Goal: Information Seeking & Learning: Learn about a topic

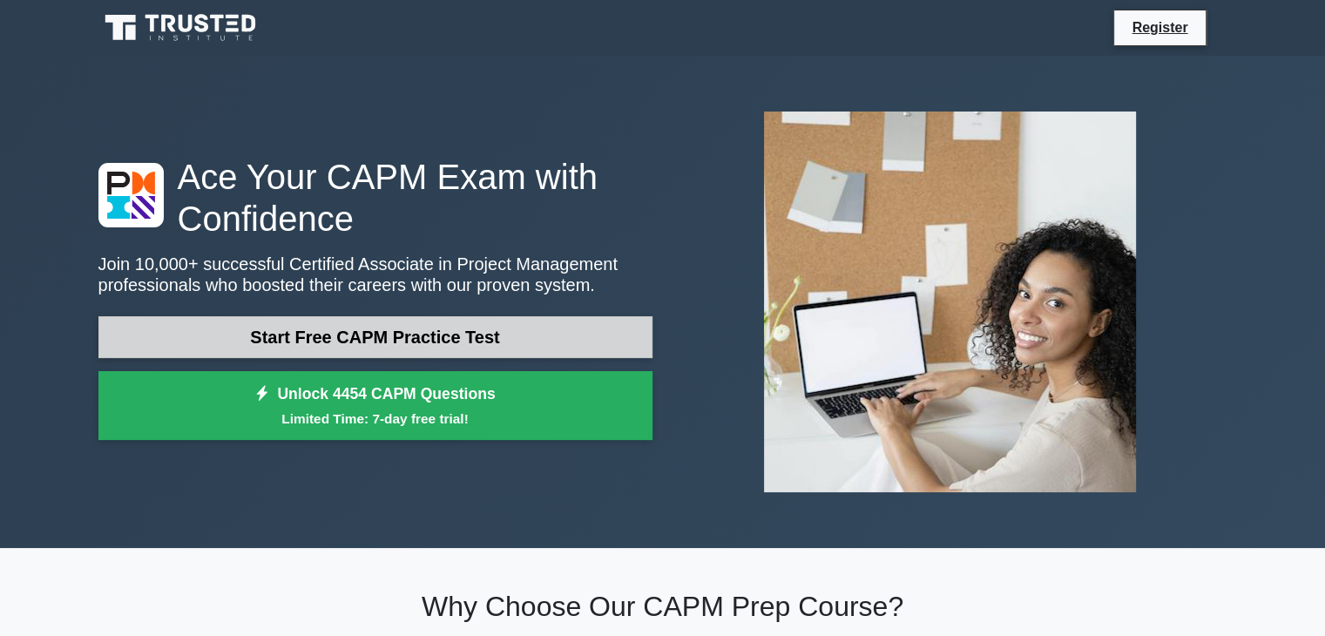
drag, startPoint x: 0, startPoint y: 0, endPoint x: 458, endPoint y: 343, distance: 572.3
click at [458, 343] on link "Start Free CAPM Practice Test" at bounding box center [375, 337] width 554 height 42
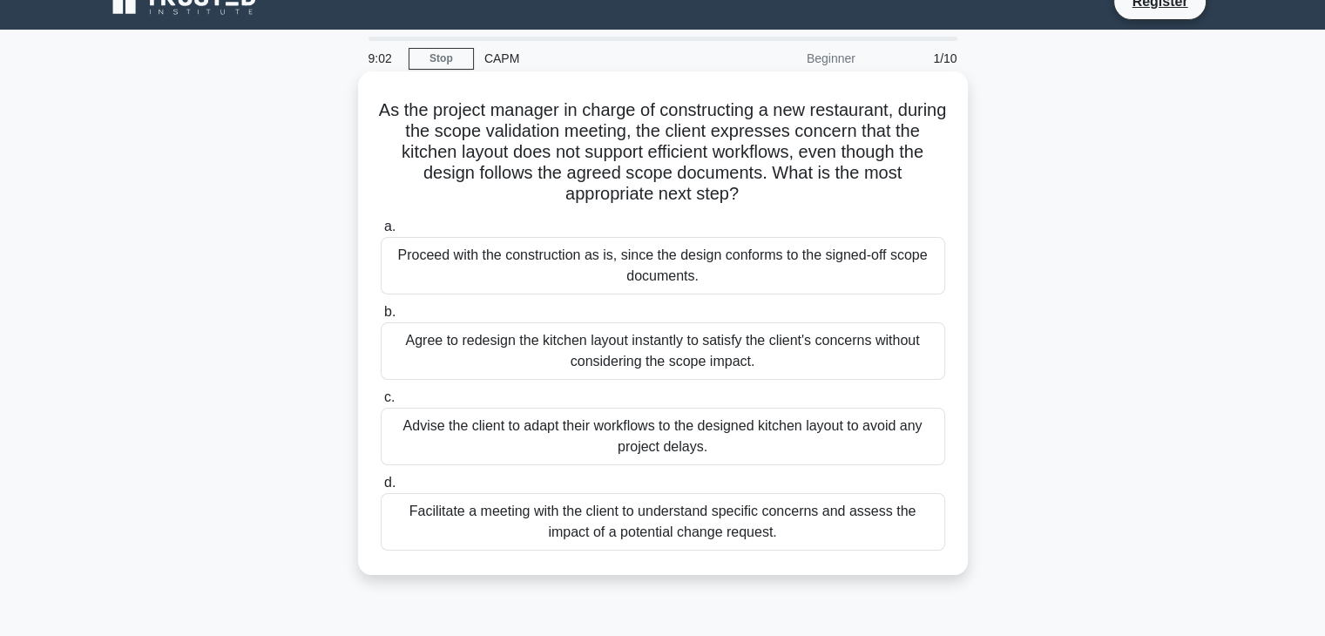
scroll to position [28, 0]
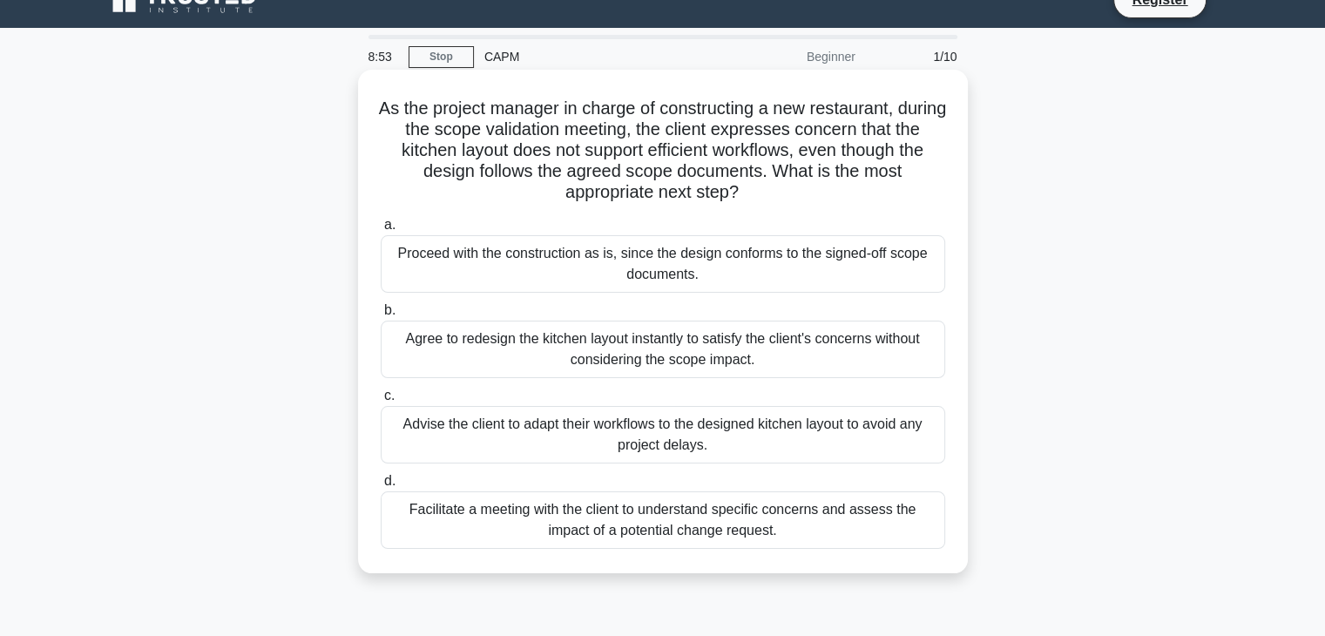
click at [526, 516] on div "Facilitate a meeting with the client to understand specific concerns and assess…" at bounding box center [663, 519] width 564 height 57
click at [381, 487] on input "d. Facilitate a meeting with the client to understand specific concerns and ass…" at bounding box center [381, 480] width 0 height 11
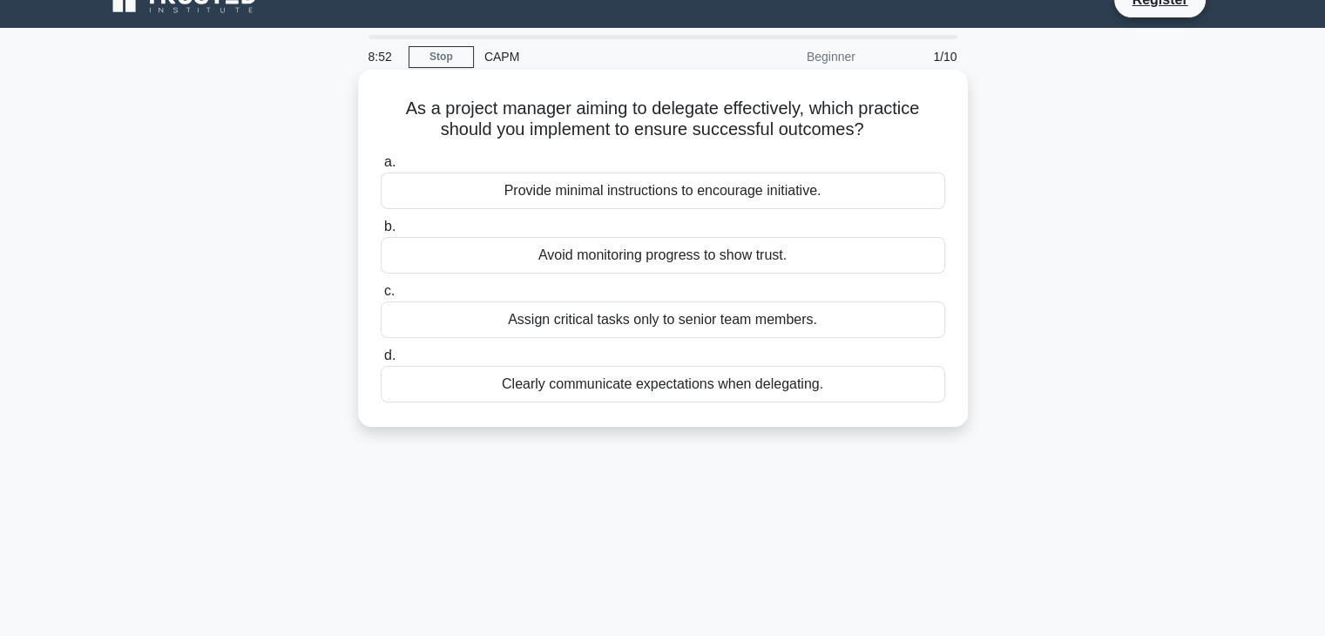
scroll to position [0, 0]
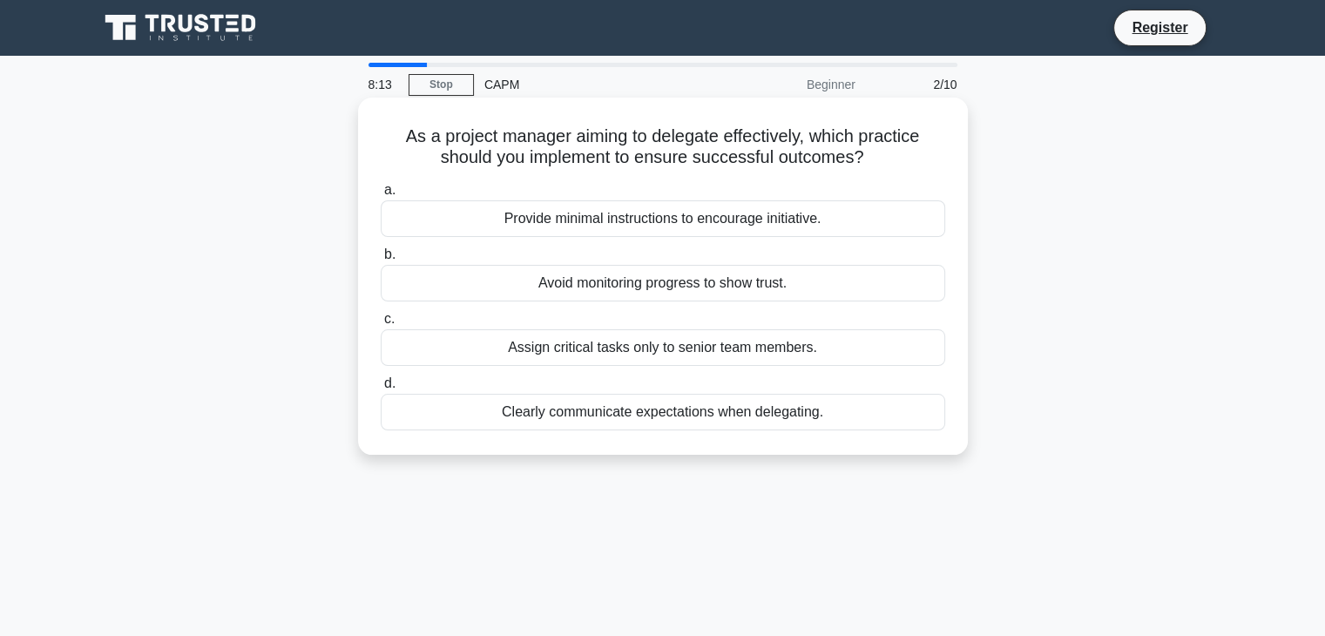
click at [609, 345] on div "Assign critical tasks only to senior team members." at bounding box center [663, 347] width 564 height 37
click at [381, 325] on input "c. Assign critical tasks only to senior team members." at bounding box center [381, 318] width 0 height 11
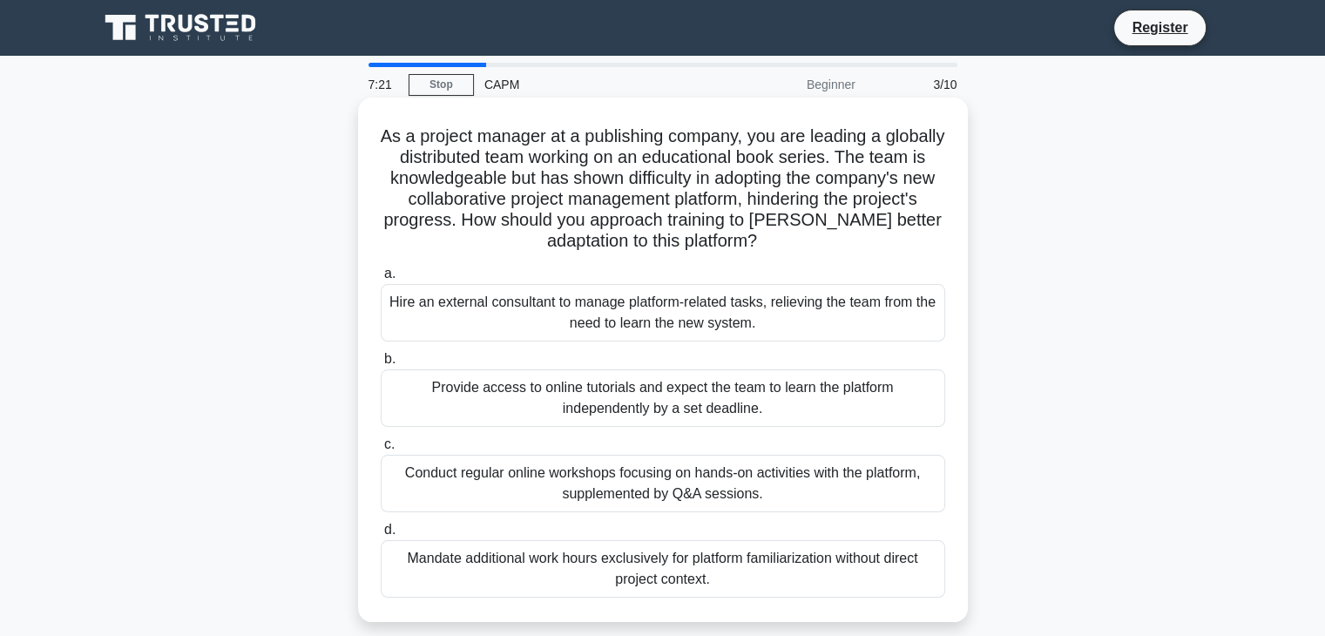
click at [560, 331] on div "Hire an external consultant to manage platform-related tasks, relieving the tea…" at bounding box center [663, 312] width 564 height 57
click at [381, 280] on input "a. Hire an external consultant to manage platform-related tasks, relieving the …" at bounding box center [381, 273] width 0 height 11
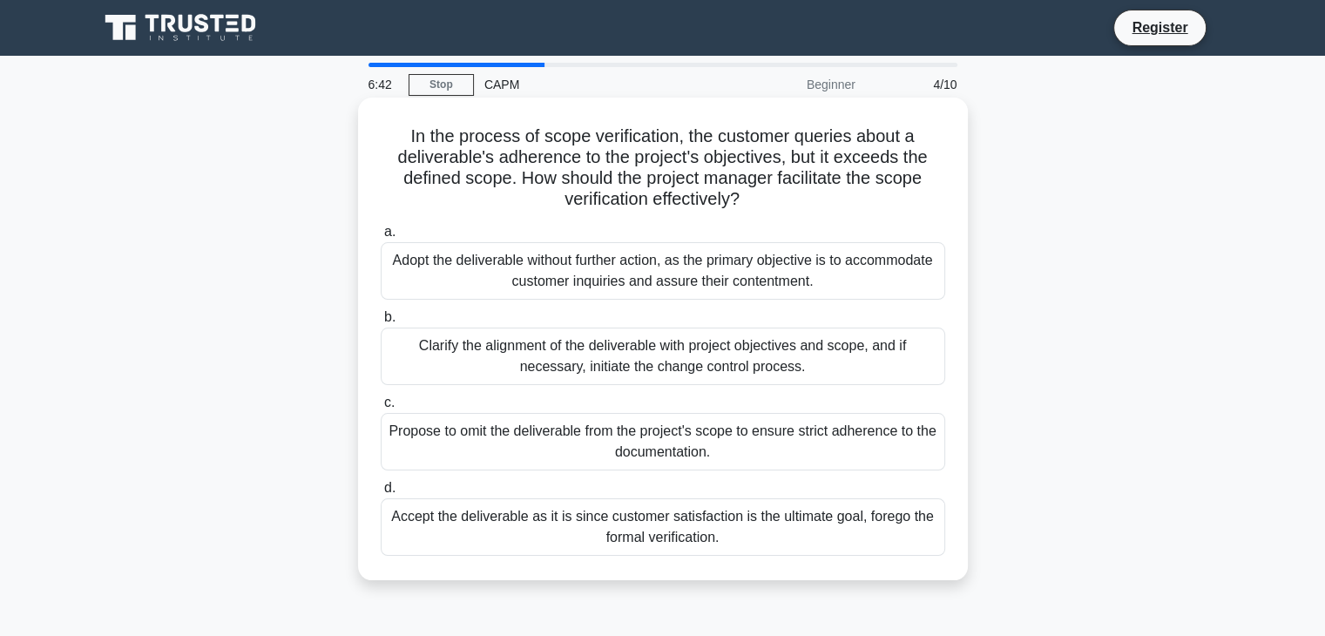
click at [624, 350] on div "Clarify the alignment of the deliverable with project objectives and scope, and…" at bounding box center [663, 355] width 564 height 57
click at [381, 323] on input "b. Clarify the alignment of the deliverable with project objectives and scope, …" at bounding box center [381, 317] width 0 height 11
